Goal: Information Seeking & Learning: Learn about a topic

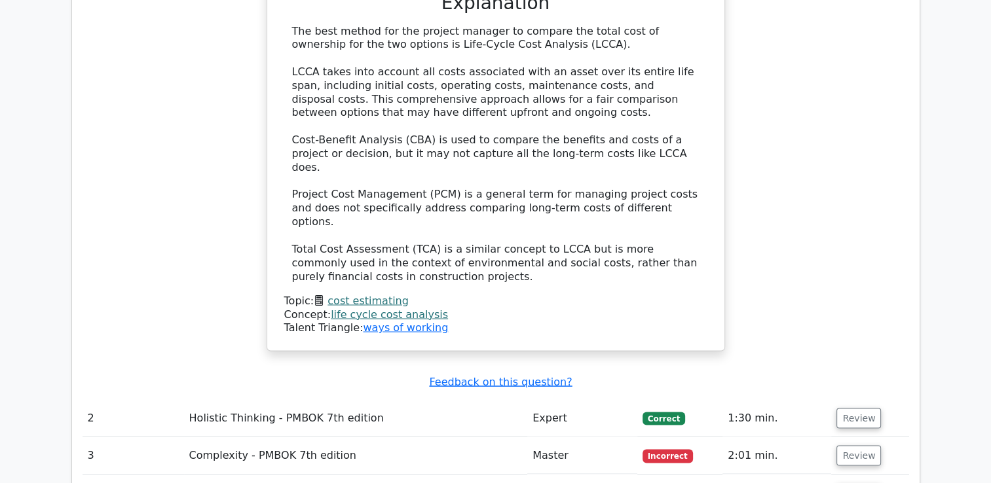
scroll to position [2227, 0]
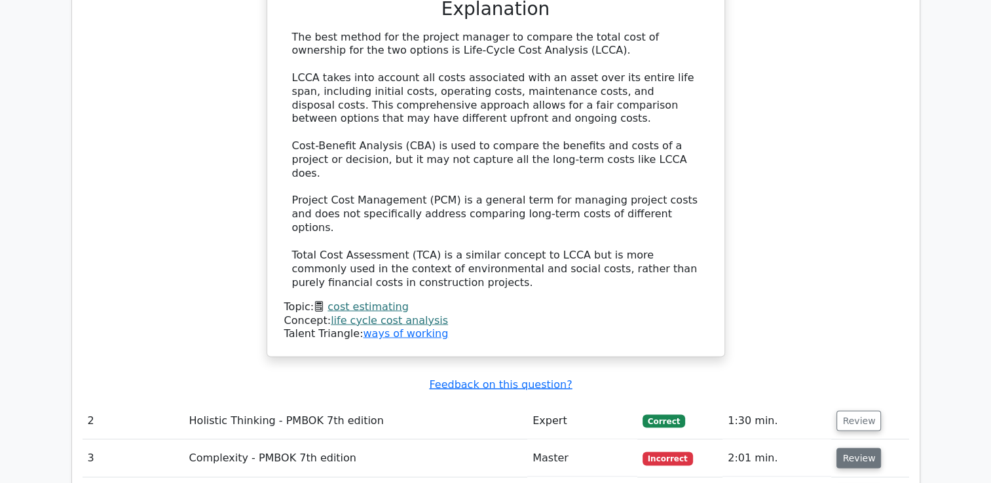
click at [859, 448] on button "Review" at bounding box center [859, 458] width 45 height 20
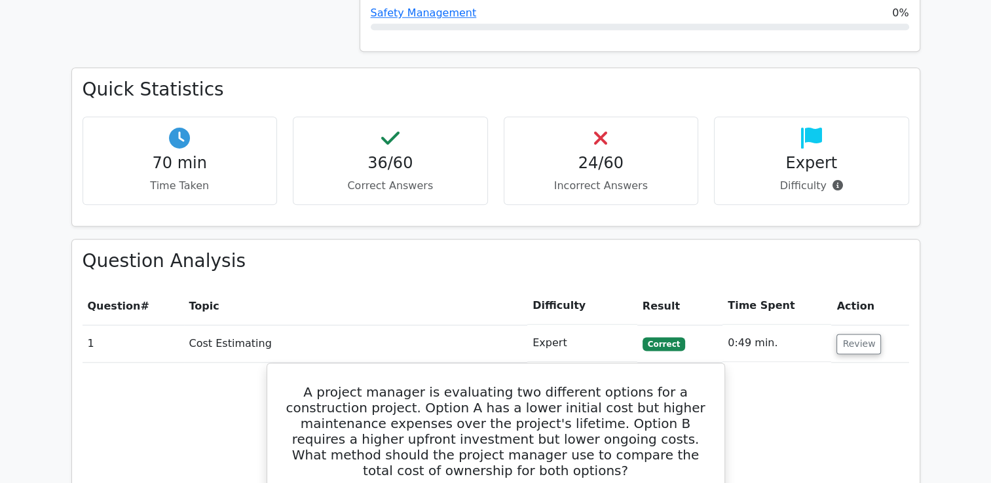
scroll to position [1572, 0]
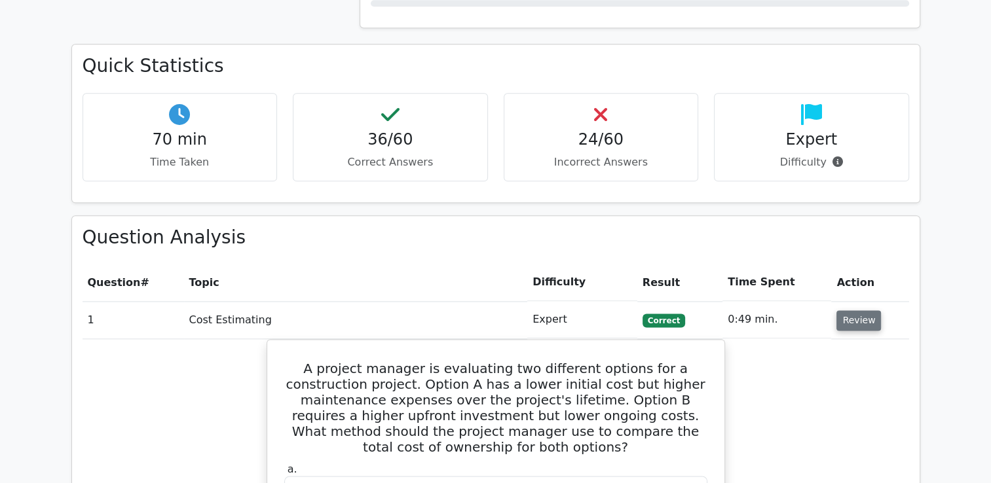
click at [842, 311] on button "Review" at bounding box center [859, 321] width 45 height 20
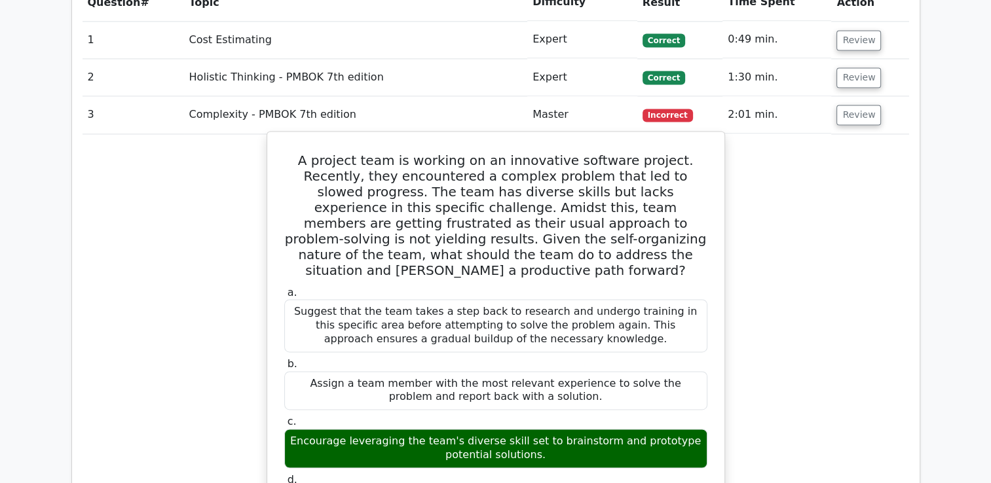
scroll to position [1769, 0]
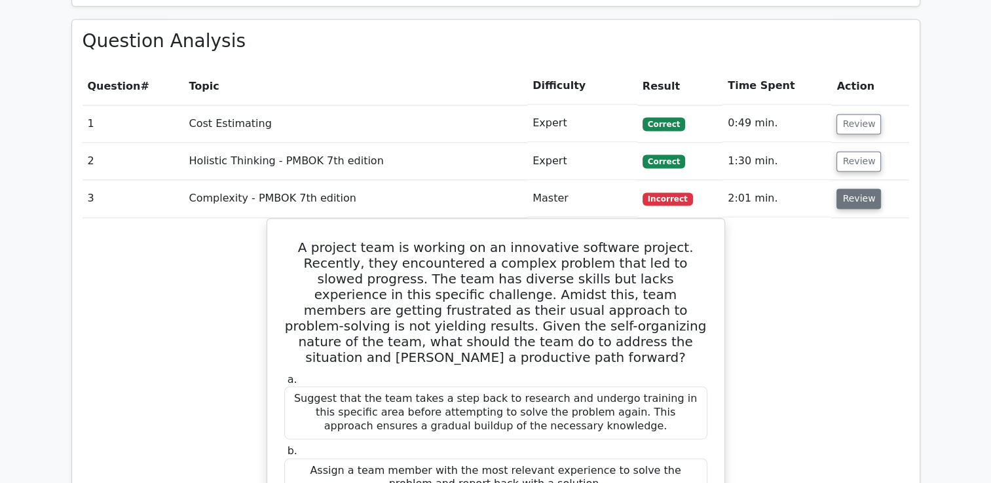
click at [867, 189] on button "Review" at bounding box center [859, 199] width 45 height 20
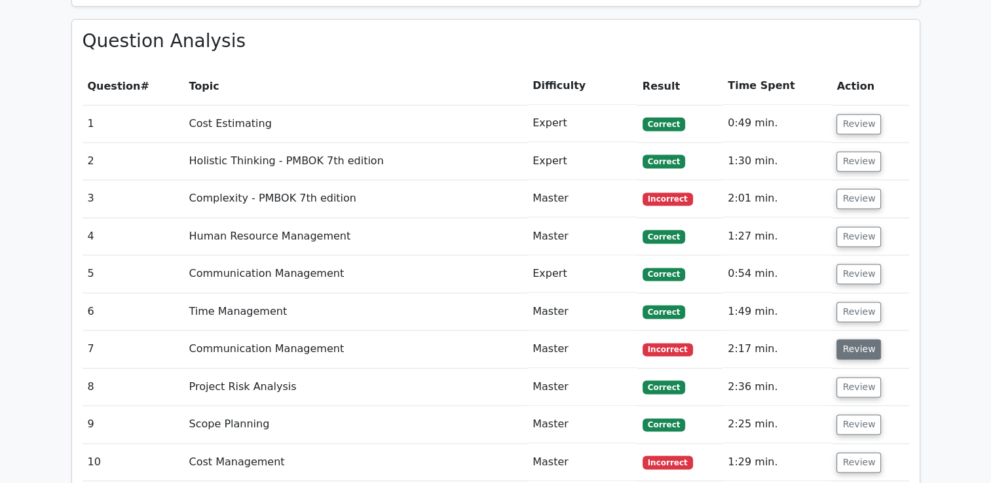
click at [854, 339] on button "Review" at bounding box center [859, 349] width 45 height 20
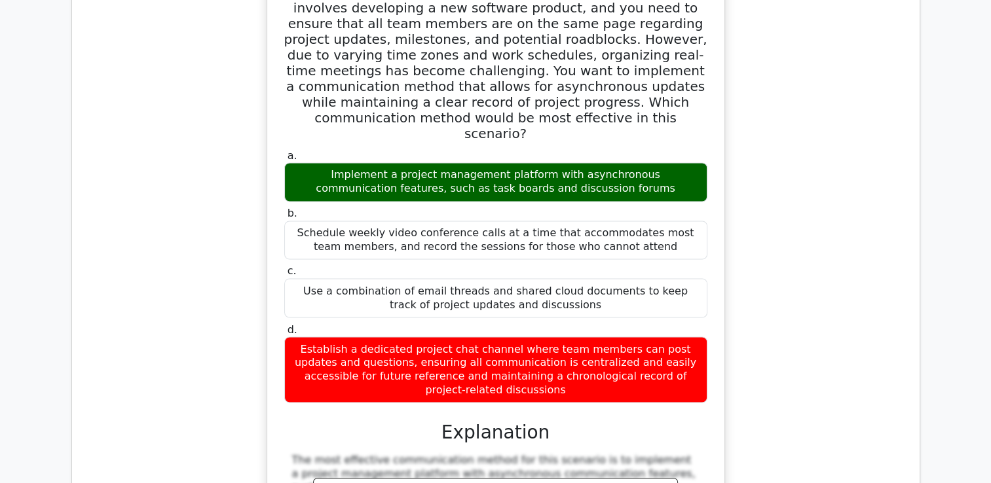
scroll to position [2293, 0]
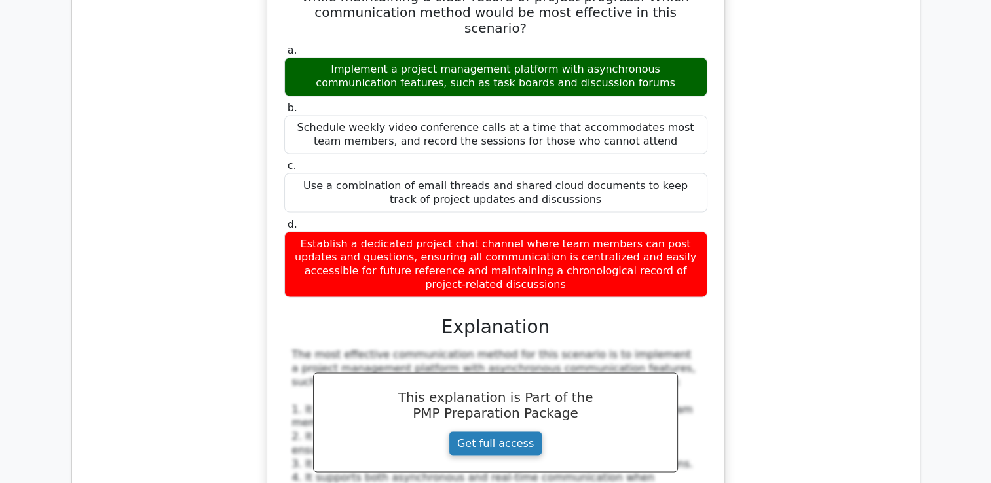
click at [493, 431] on link "Get full access" at bounding box center [496, 443] width 94 height 25
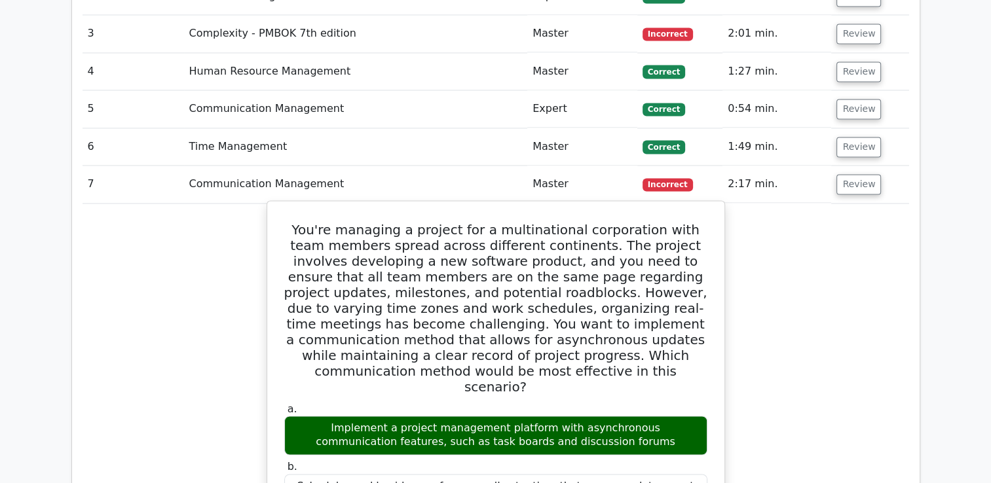
scroll to position [1965, 0]
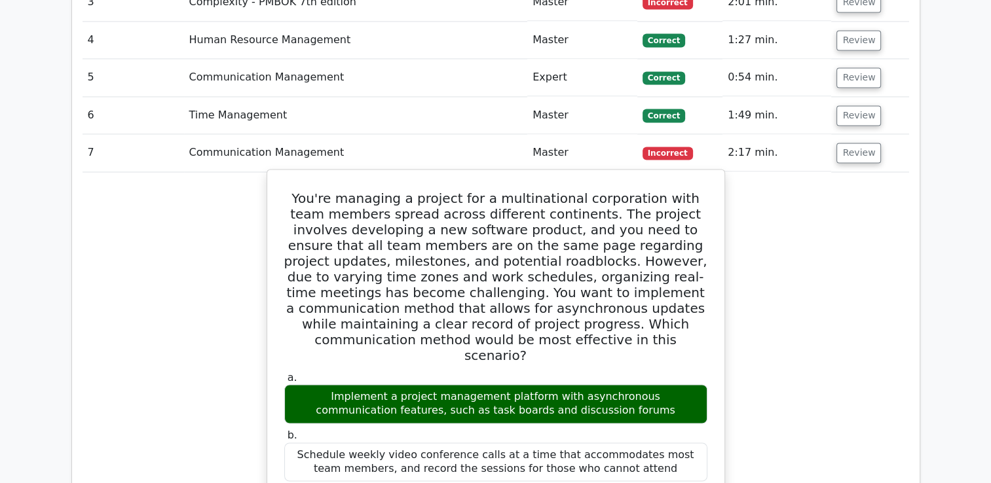
click at [301, 191] on h5 "You're managing a project for a multinational corporation with team members spr…" at bounding box center [496, 277] width 426 height 173
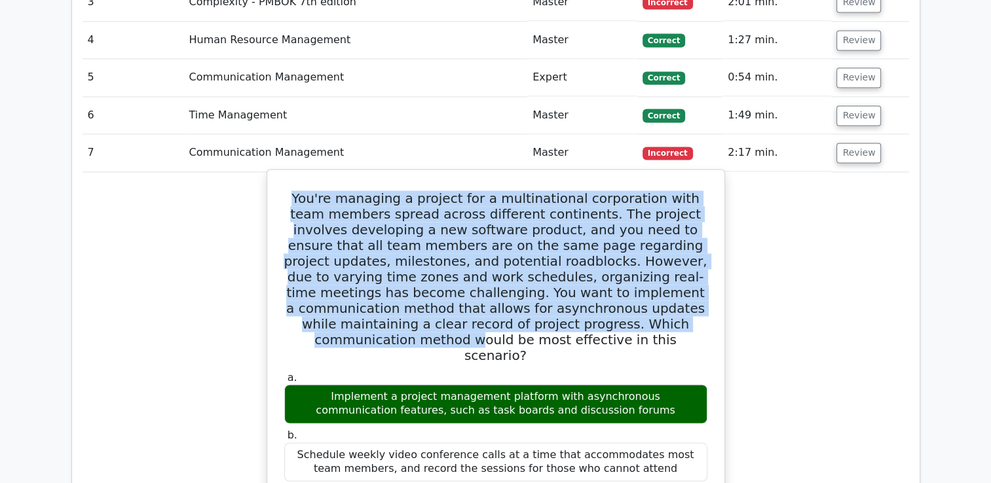
drag, startPoint x: 293, startPoint y: 147, endPoint x: 605, endPoint y: 278, distance: 338.0
click at [605, 278] on h5 "You're managing a project for a multinational corporation with team members spr…" at bounding box center [496, 277] width 426 height 173
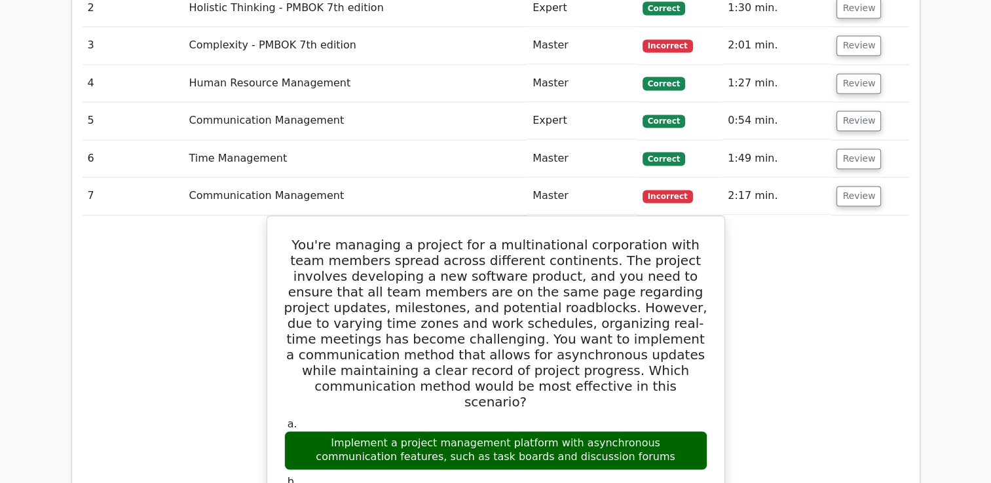
scroll to position [1900, 0]
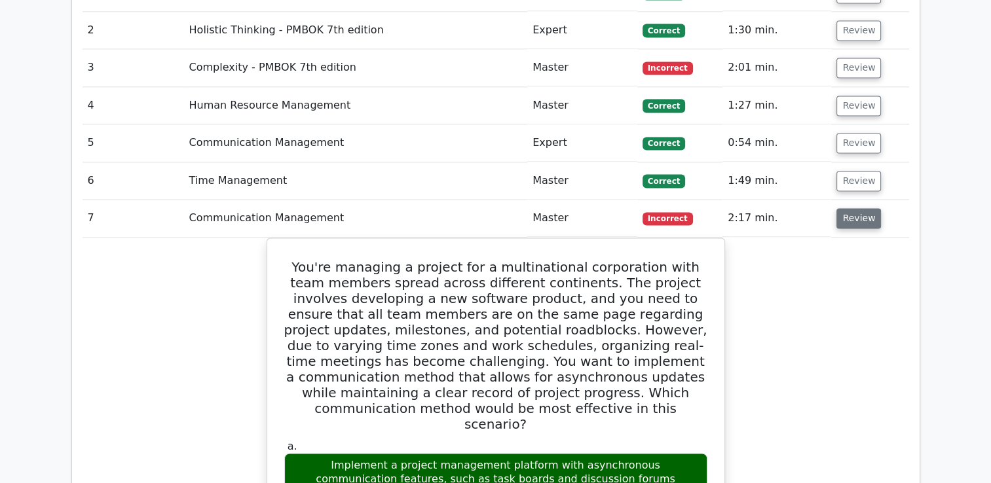
click at [861, 208] on button "Review" at bounding box center [859, 218] width 45 height 20
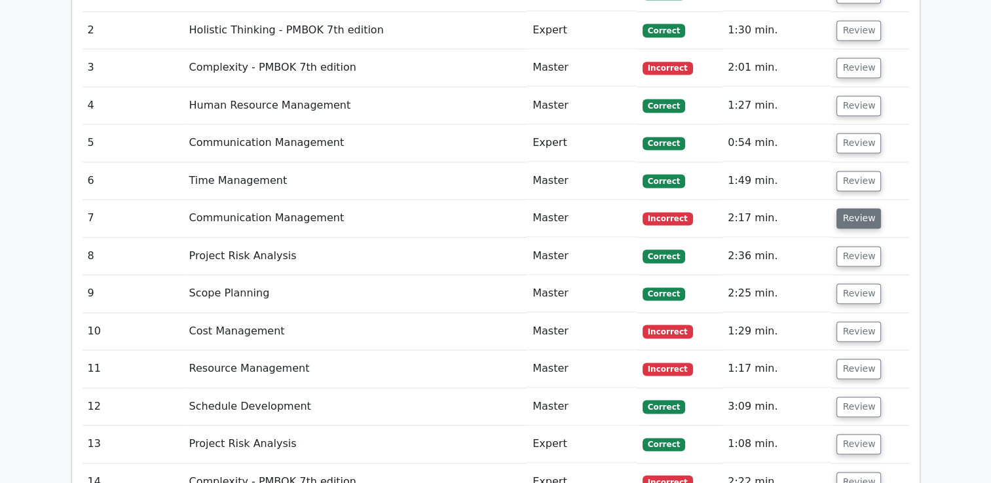
click at [861, 208] on button "Review" at bounding box center [859, 218] width 45 height 20
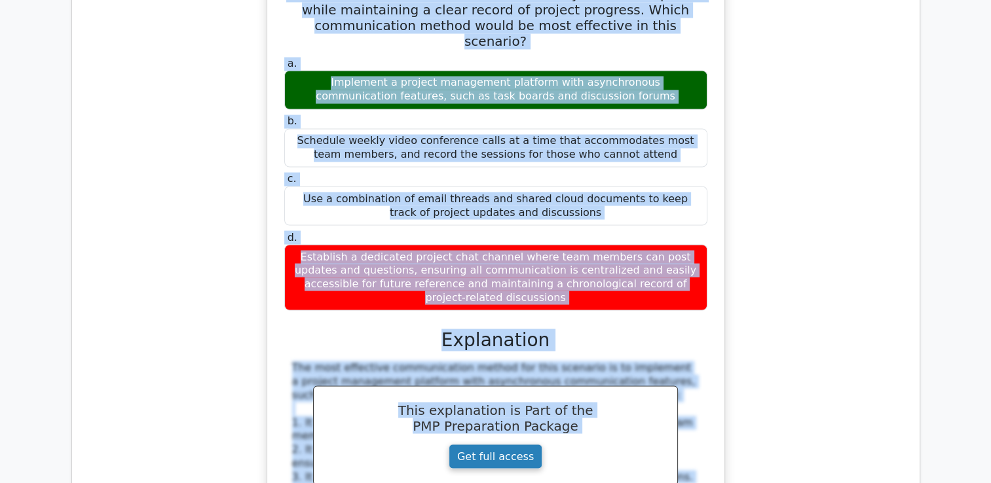
scroll to position [2316, 0]
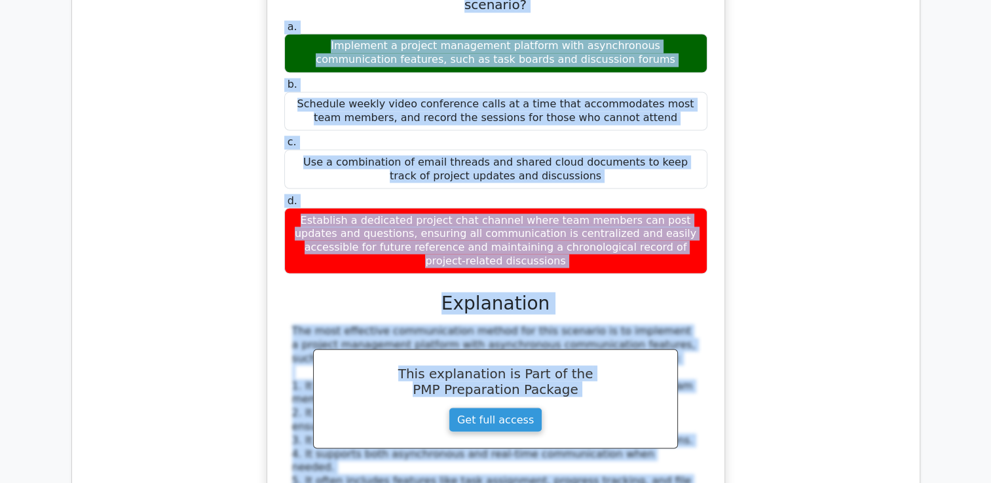
drag, startPoint x: 295, startPoint y: 85, endPoint x: 702, endPoint y: 193, distance: 420.9
click at [702, 193] on div "You're managing a project for a multinational corporation with team members spr…" at bounding box center [496, 316] width 447 height 985
copy div "You're managing a project for a multinational corporation with team members spr…"
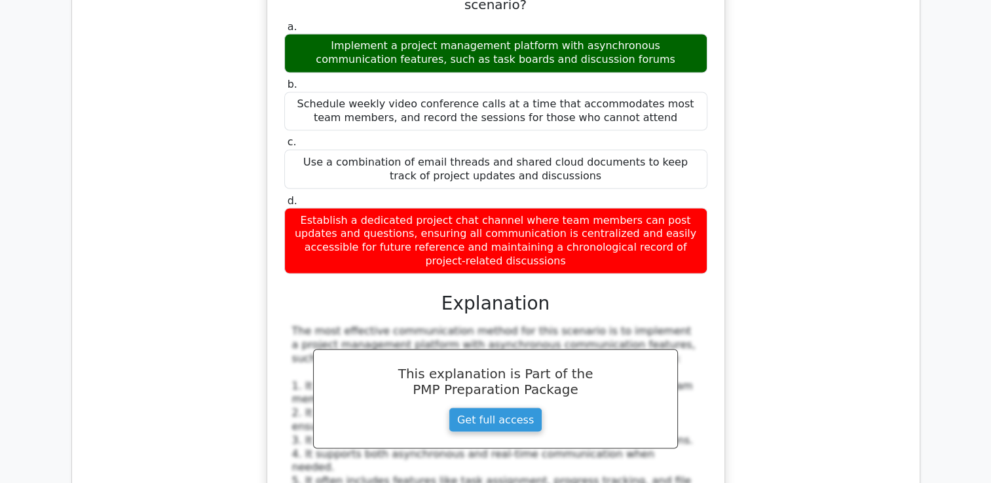
click at [639, 234] on div "a. Implement a project management platform with asynchronous communication feat…" at bounding box center [496, 408] width 426 height 781
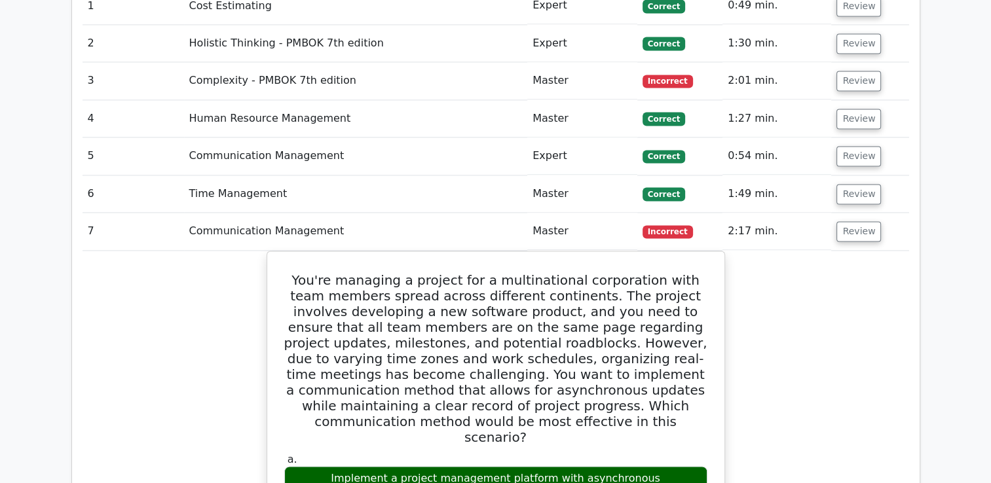
scroll to position [1858, 0]
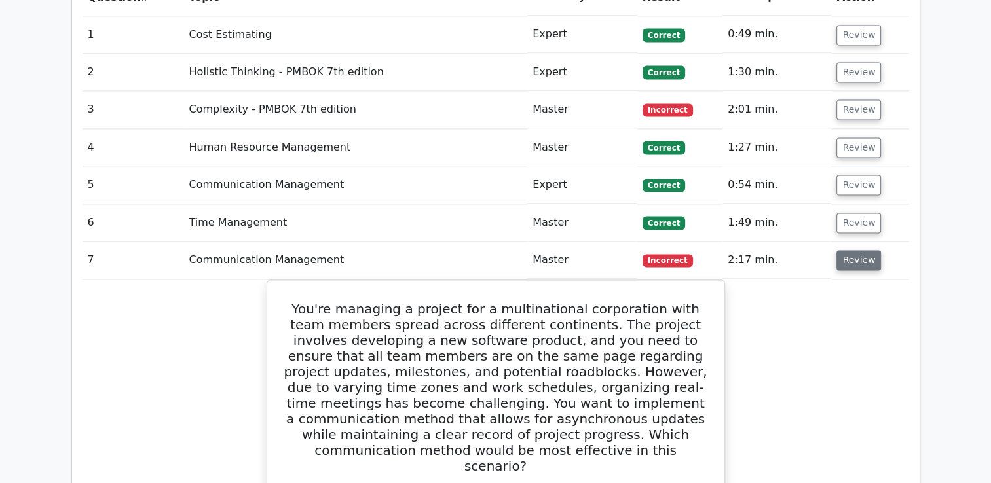
click at [844, 250] on button "Review" at bounding box center [859, 260] width 45 height 20
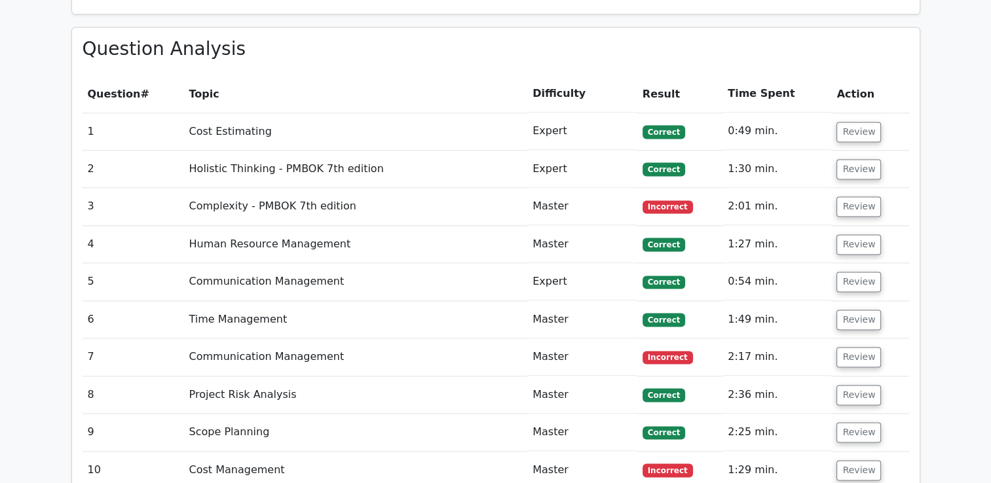
scroll to position [1792, 0]
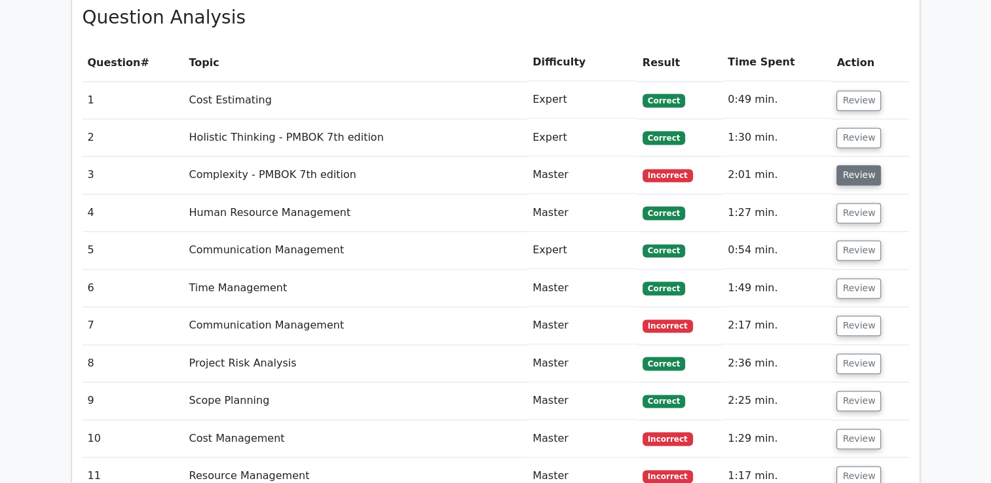
click at [859, 165] on button "Review" at bounding box center [859, 175] width 45 height 20
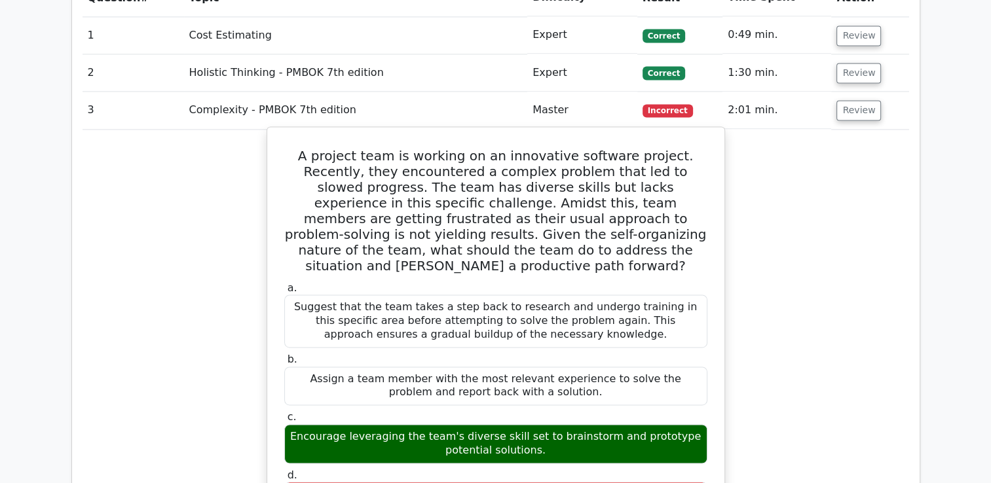
scroll to position [1858, 0]
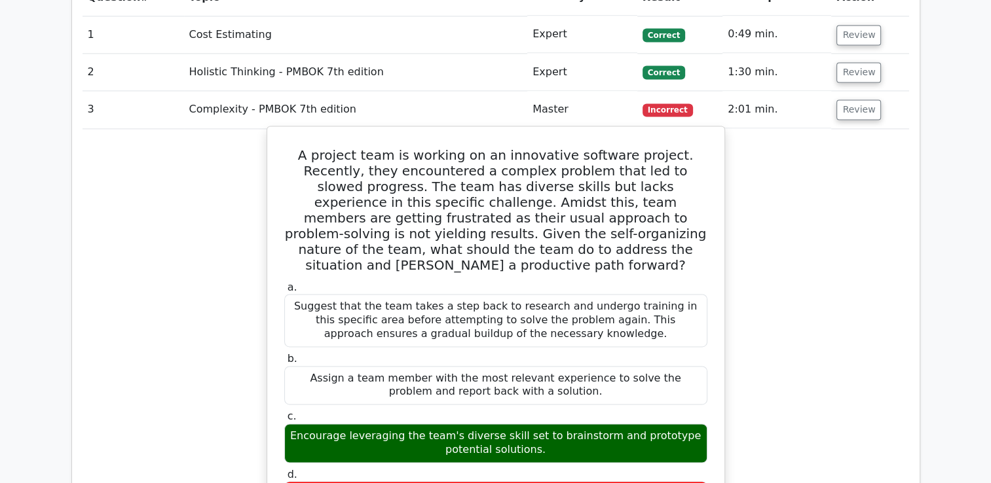
click at [487, 172] on h5 "A project team is working on an innovative software project. Recently, they enc…" at bounding box center [496, 210] width 426 height 126
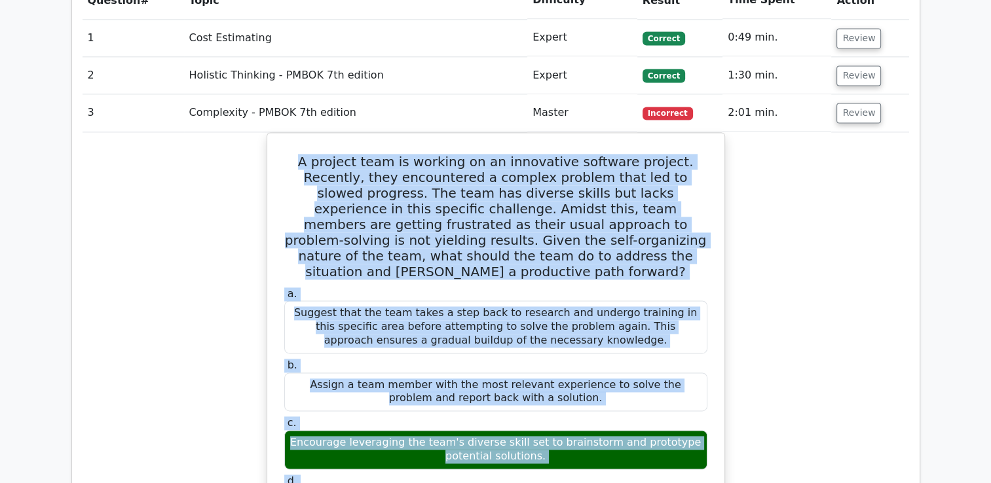
scroll to position [2084, 0]
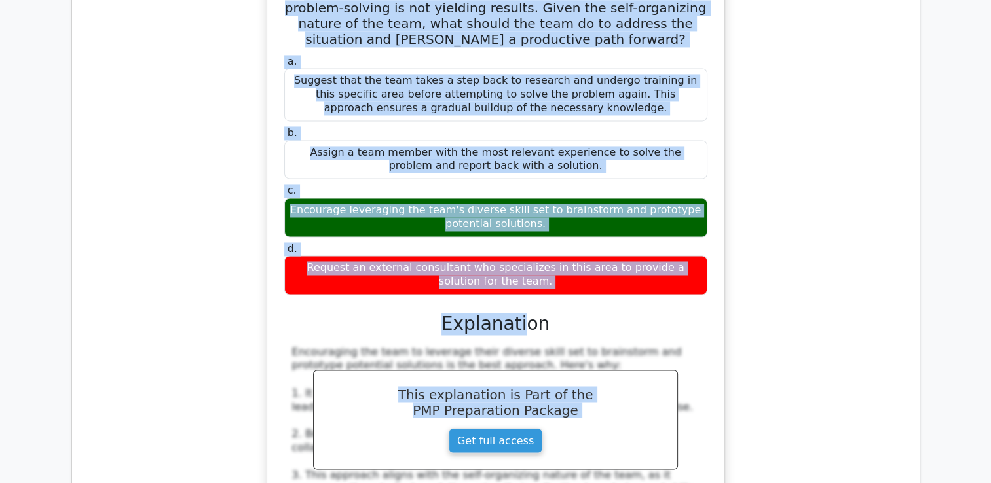
drag, startPoint x: 290, startPoint y: 105, endPoint x: 656, endPoint y: 227, distance: 385.1
click at [656, 227] on div "A project team is working on an innovative software project. Recently, they enc…" at bounding box center [496, 327] width 447 height 842
copy div "A project team is working on an innovative software project. Recently, they enc…"
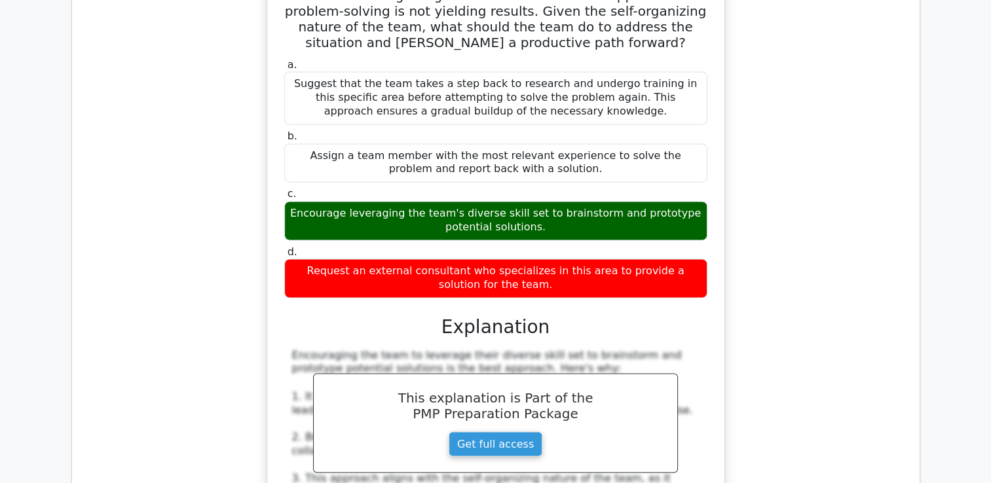
click at [818, 278] on div "A project team is working on an innovative software project. Recently, they enc…" at bounding box center [496, 338] width 827 height 870
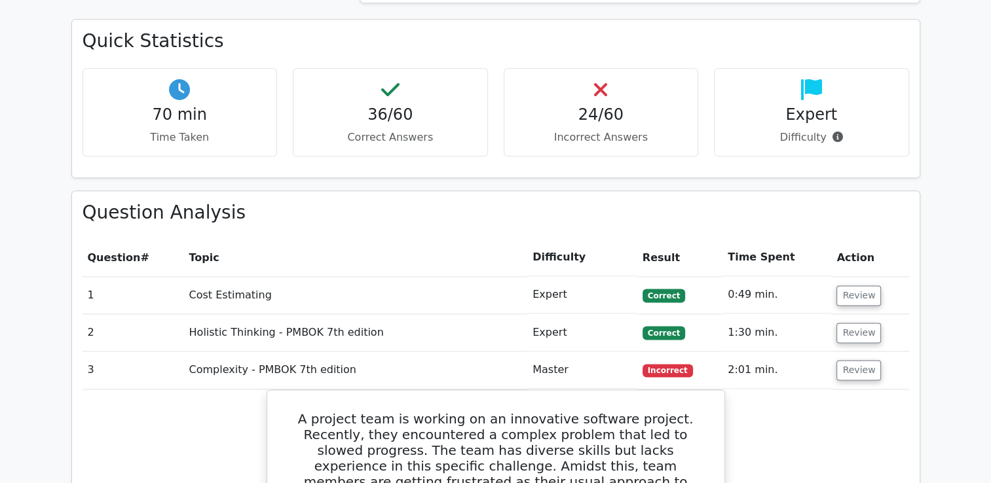
scroll to position [1691, 0]
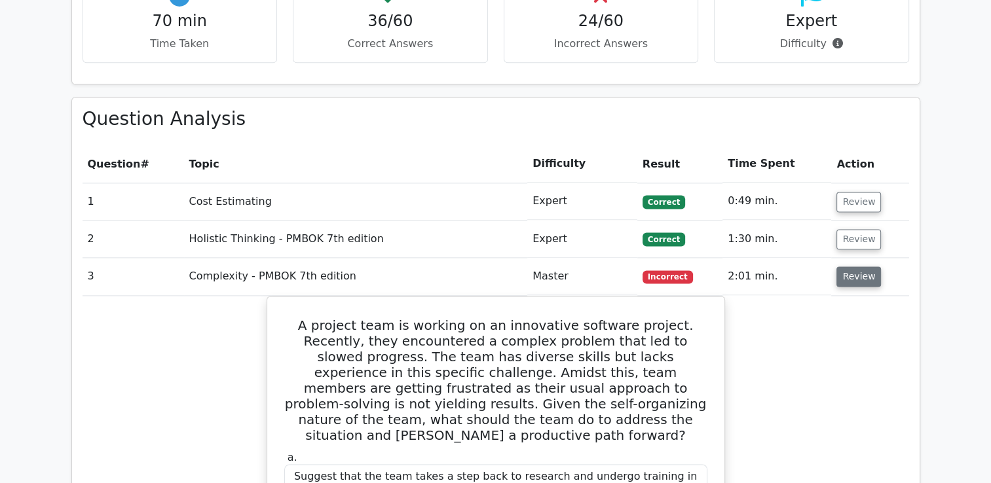
click at [865, 267] on button "Review" at bounding box center [859, 277] width 45 height 20
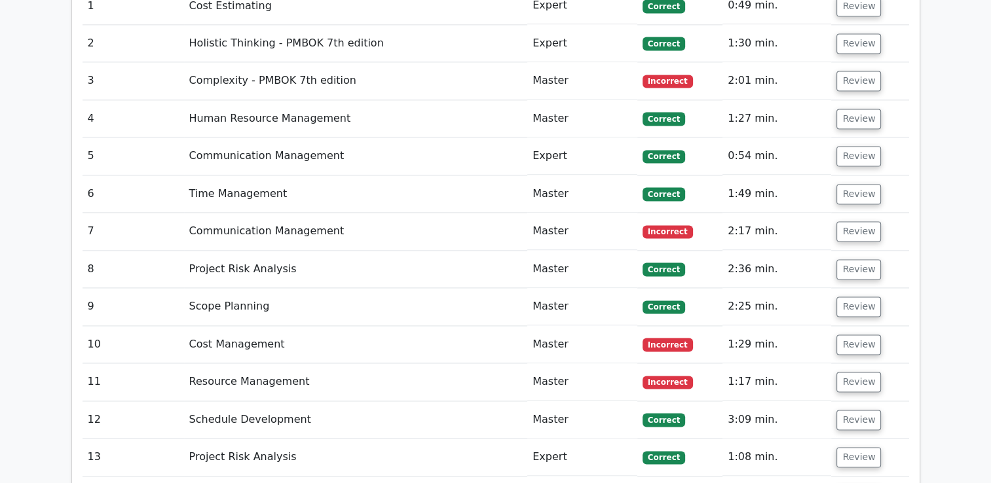
scroll to position [1887, 0]
click at [857, 334] on button "Review" at bounding box center [859, 344] width 45 height 20
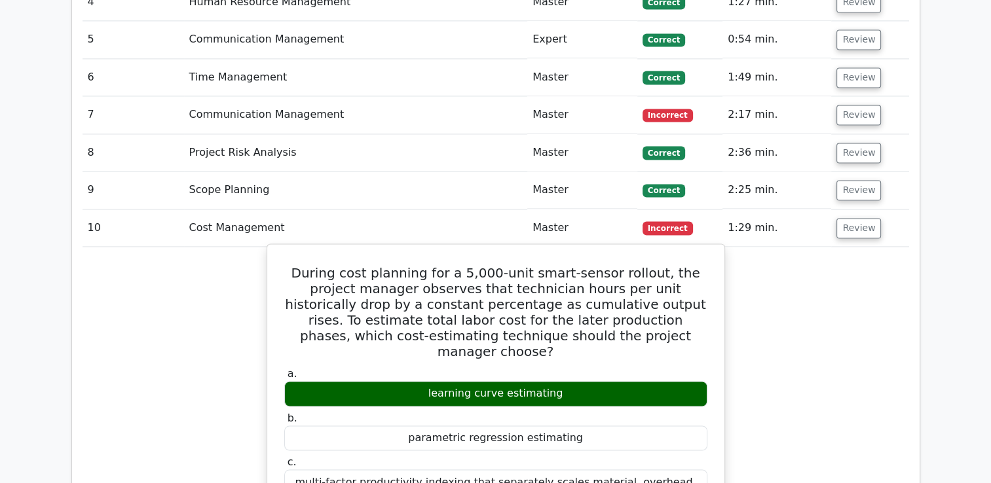
scroll to position [2149, 0]
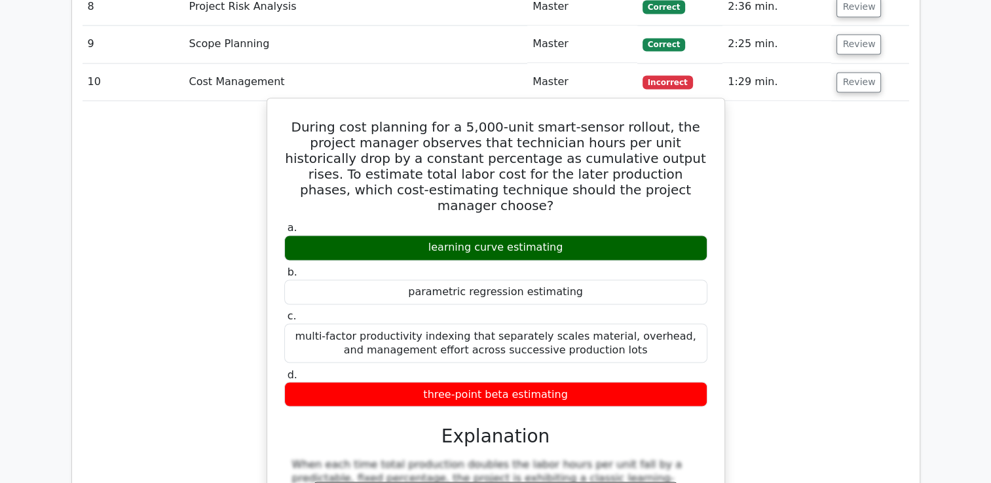
drag, startPoint x: 288, startPoint y: 72, endPoint x: 716, endPoint y: 337, distance: 503.0
click at [716, 337] on div "During cost planning for a 5,000-unit smart-sensor rollout, the project manager…" at bounding box center [496, 421] width 447 height 634
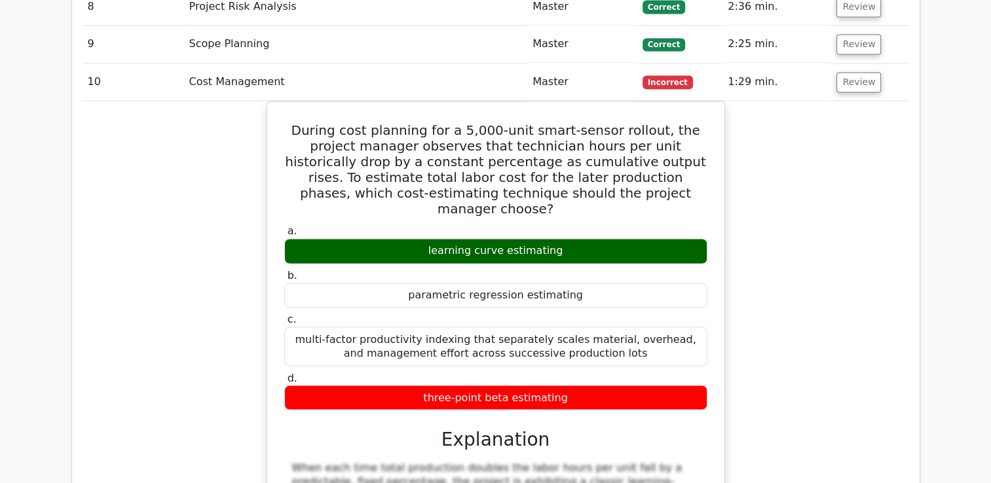
copy div "During cost planning for a 5,000-unit smart-sensor rollout, the project manager…"
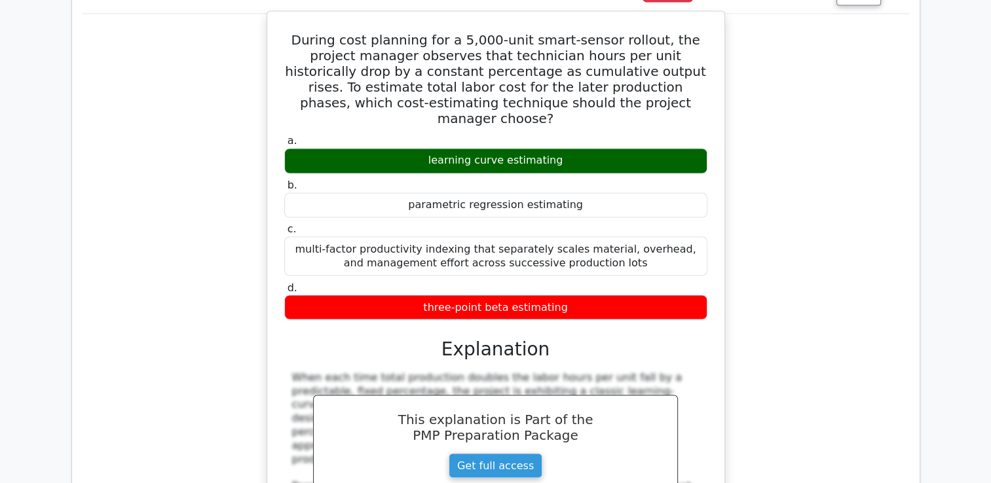
scroll to position [2280, 0]
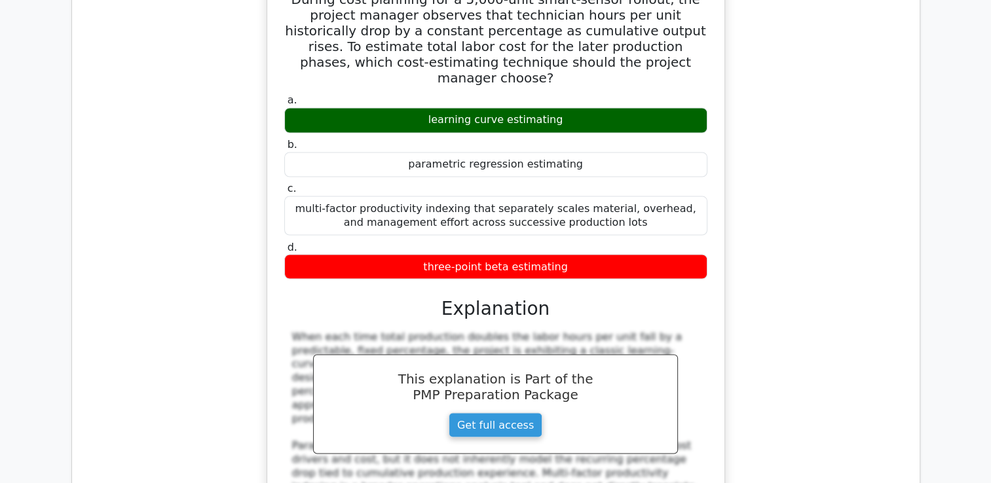
click at [808, 287] on div "During cost planning for a 5,000-unit smart-sensor rollout, the project manager…" at bounding box center [496, 301] width 827 height 662
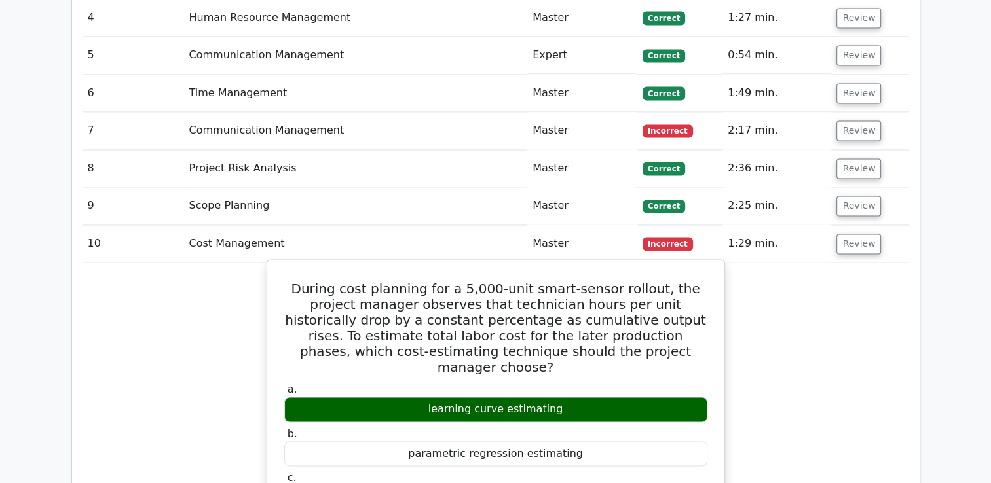
scroll to position [2018, 0]
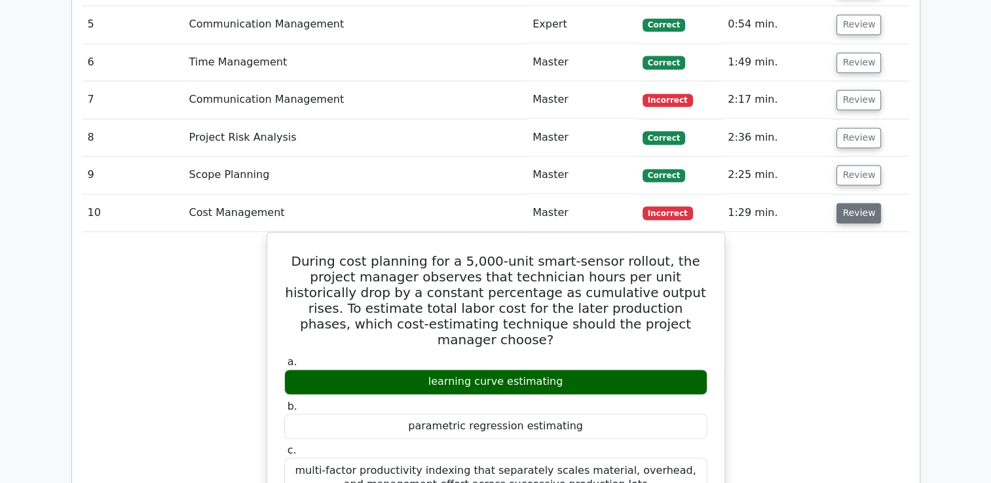
click at [861, 203] on button "Review" at bounding box center [859, 213] width 45 height 20
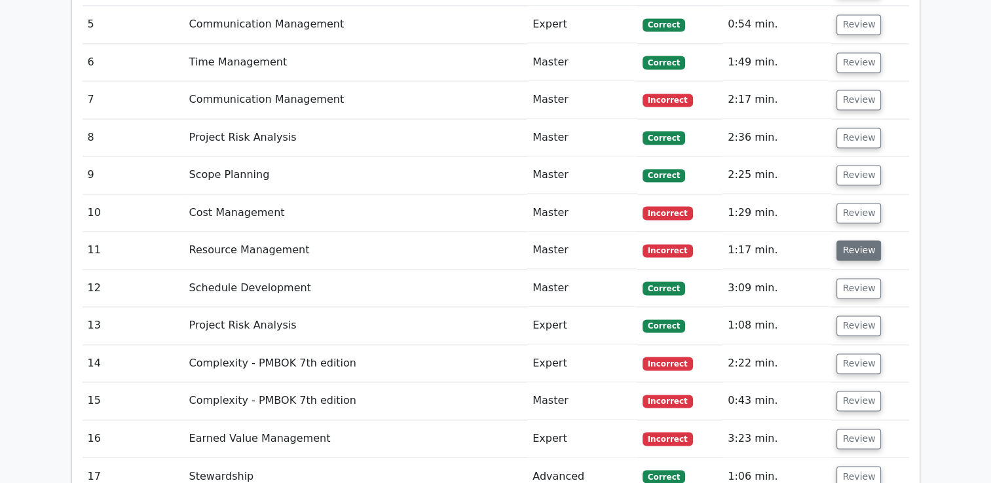
click at [856, 240] on button "Review" at bounding box center [859, 250] width 45 height 20
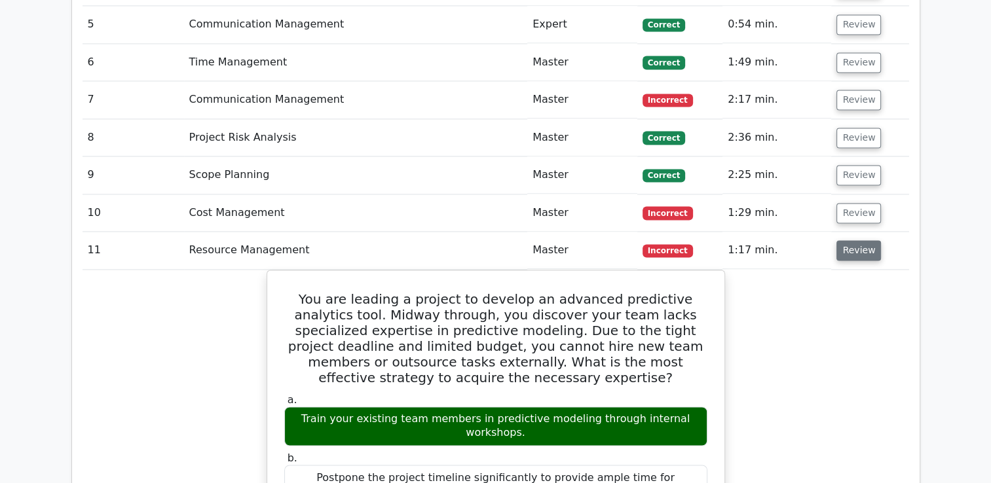
click at [856, 240] on button "Review" at bounding box center [859, 250] width 45 height 20
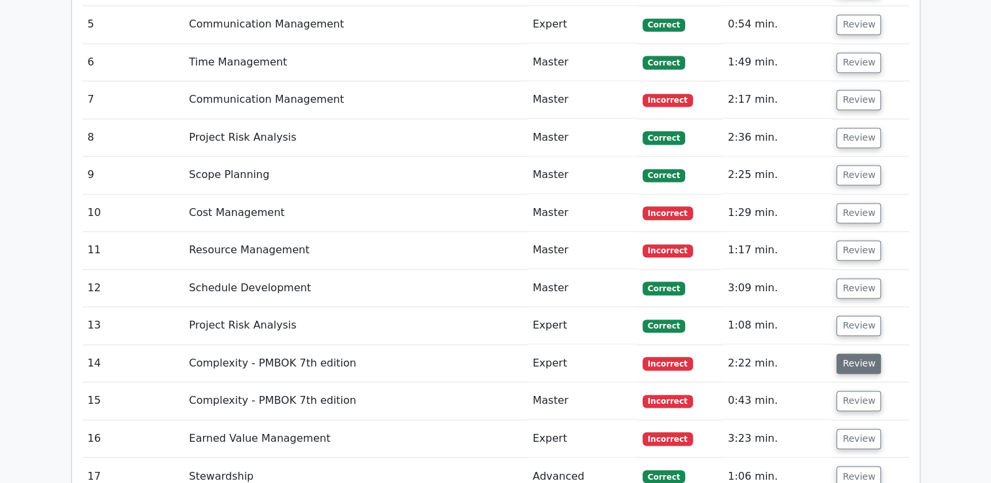
click at [853, 354] on button "Review" at bounding box center [859, 364] width 45 height 20
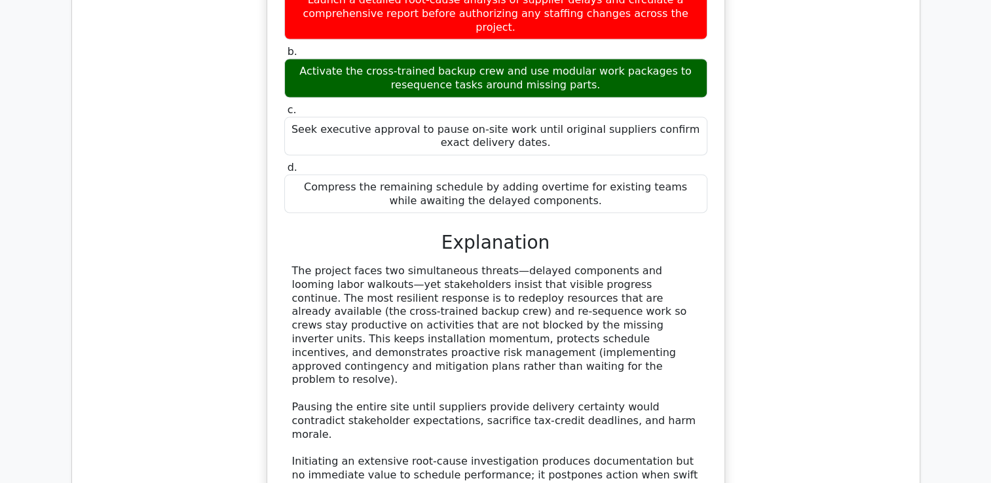
scroll to position [2608, 0]
